Goal: Task Accomplishment & Management: Use online tool/utility

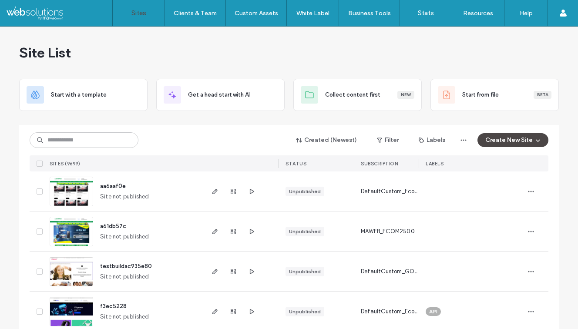
click at [496, 141] on button "Create New Site" at bounding box center [512, 140] width 71 height 14
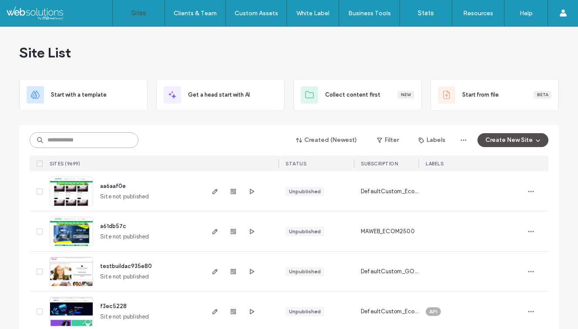
click at [82, 140] on input at bounding box center [84, 140] width 109 height 16
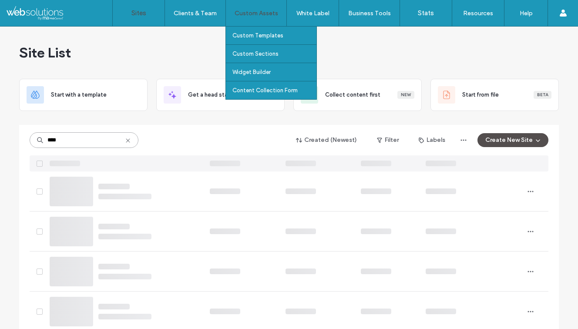
type input "****"
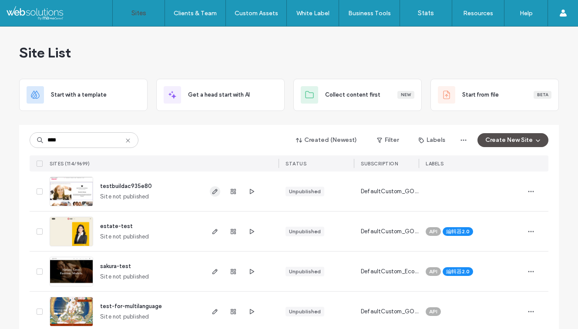
type input "****"
click at [212, 192] on use "button" at bounding box center [214, 191] width 5 height 5
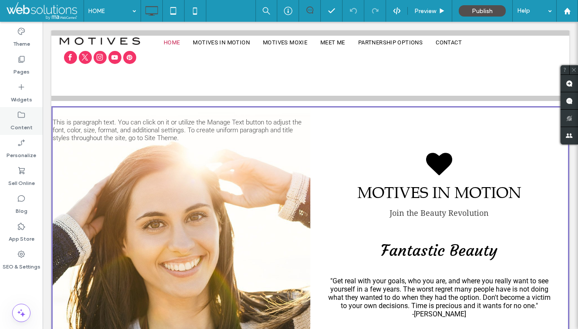
click at [23, 125] on label "Content" at bounding box center [21, 125] width 22 height 12
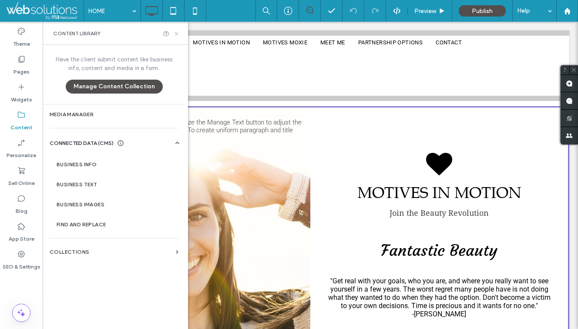
click at [177, 35] on icon at bounding box center [176, 33] width 7 height 7
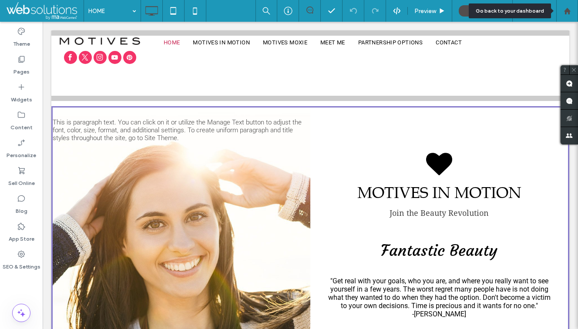
click at [566, 13] on icon at bounding box center [566, 10] width 7 height 7
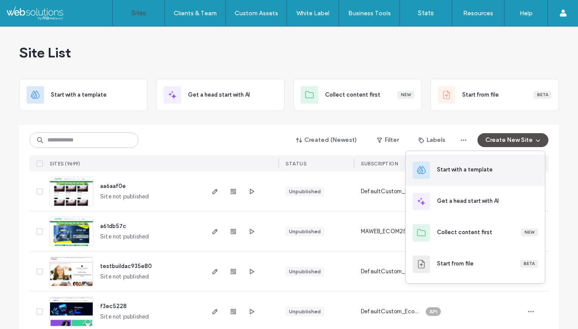
click at [470, 168] on div "Start with a template" at bounding box center [465, 169] width 56 height 9
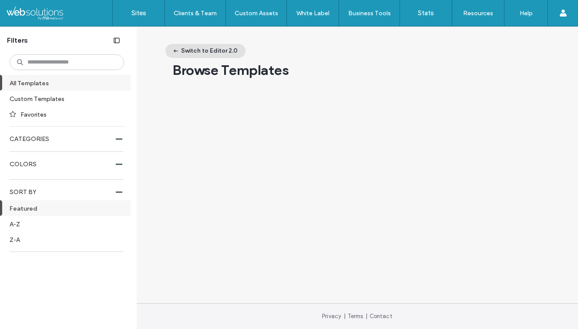
click at [190, 51] on button "Switch to Editor 2.0" at bounding box center [205, 51] width 80 height 14
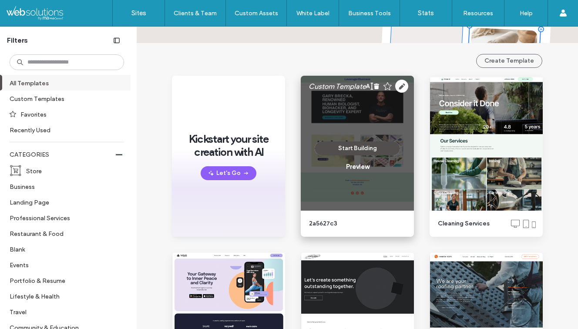
scroll to position [78, 0]
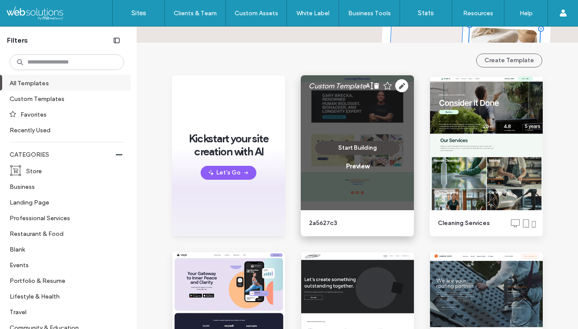
click at [368, 146] on button "Start Building" at bounding box center [357, 148] width 85 height 14
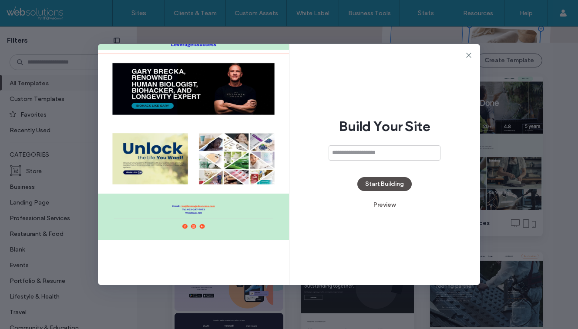
click at [354, 158] on input at bounding box center [384, 152] width 112 height 15
type input "**********"
click at [366, 187] on button "Start Building" at bounding box center [384, 184] width 54 height 14
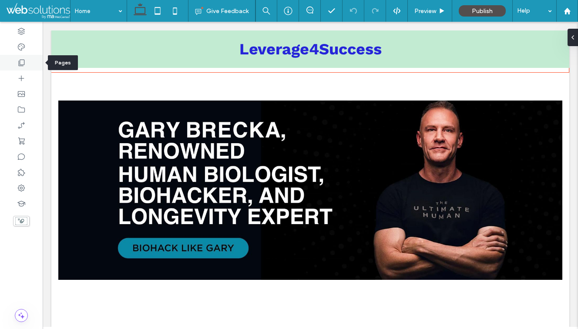
click at [24, 62] on icon at bounding box center [21, 62] width 9 height 9
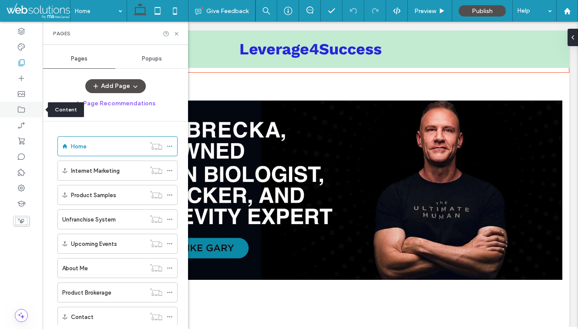
click at [23, 107] on icon at bounding box center [21, 109] width 9 height 9
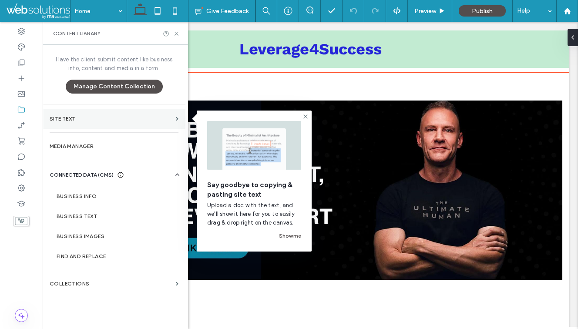
click at [81, 116] on label "Site Text" at bounding box center [111, 119] width 123 height 6
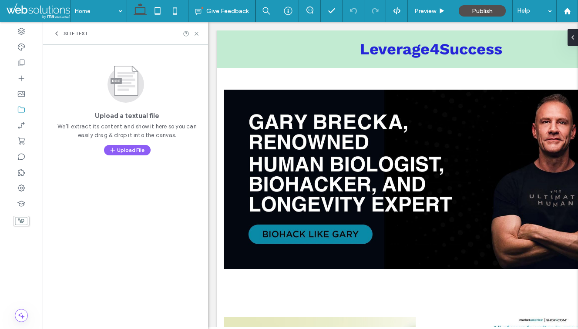
click at [57, 30] on icon at bounding box center [56, 33] width 7 height 7
